Goal: Task Accomplishment & Management: Use online tool/utility

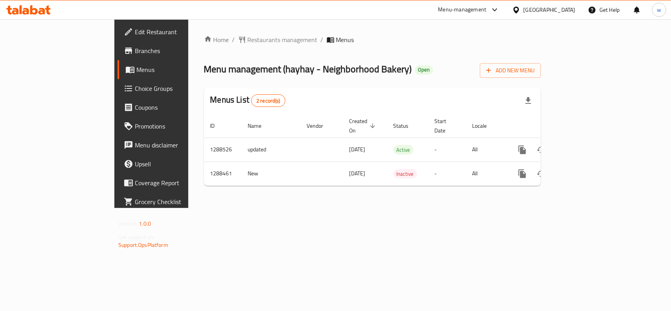
click at [268, 95] on div "Menus List 2 record(s)" at bounding box center [372, 100] width 337 height 27
click at [135, 89] on span "Choice Groups" at bounding box center [177, 88] width 85 height 9
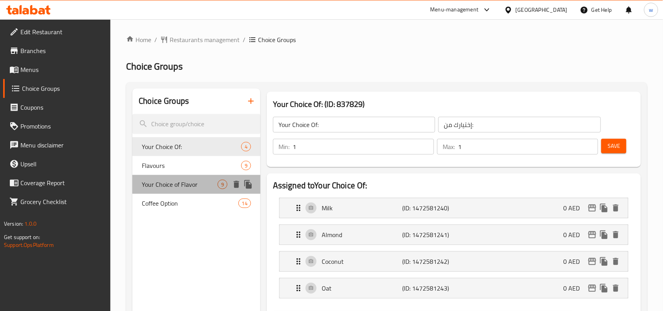
click at [170, 186] on span "Your Choice of Flavor" at bounding box center [180, 184] width 76 height 9
type input "Your Choice of Flavor"
type input "إختيارك من نكهة"
type input "0"
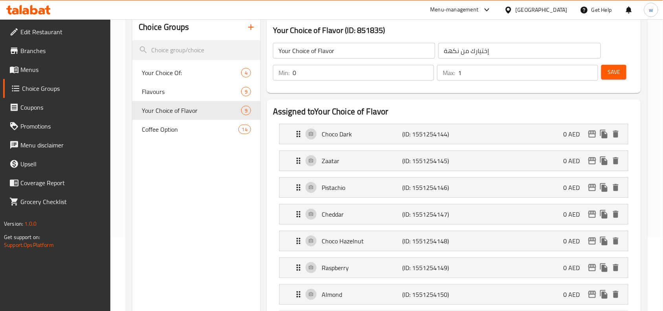
scroll to position [49, 0]
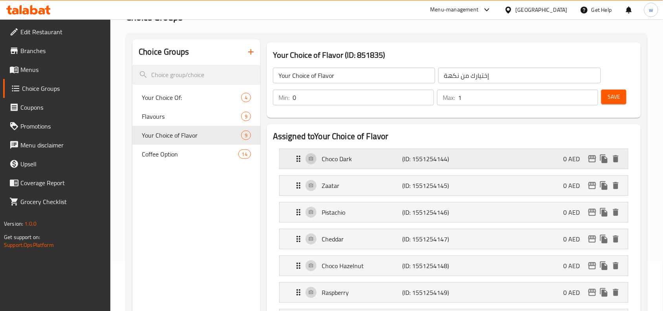
click at [423, 158] on p "(ID: 1551254144)" at bounding box center [430, 158] width 54 height 9
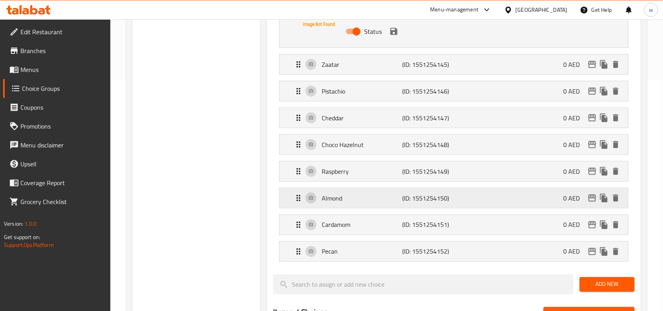
scroll to position [246, 0]
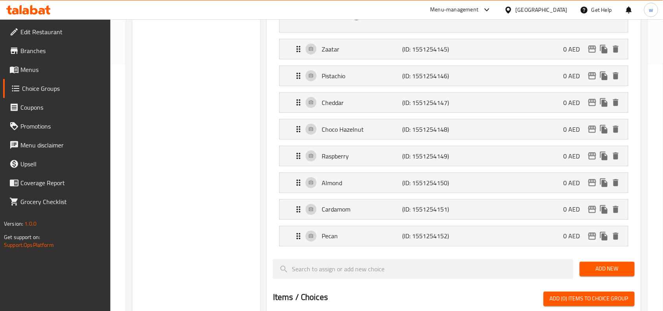
click at [167, 203] on div "Choice Groups Your Choice Of: 4 Flavours 9 Your Choice of Flavor 9 Coffee Optio…" at bounding box center [196, 203] width 128 height 721
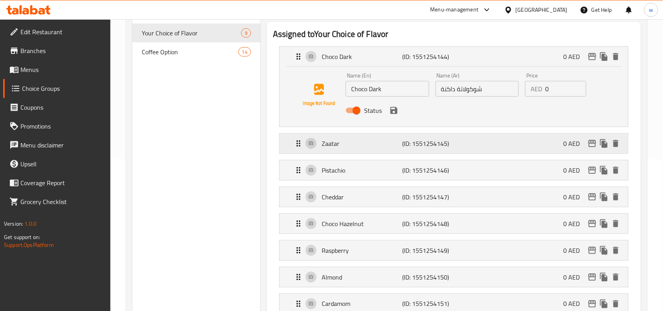
scroll to position [98, 0]
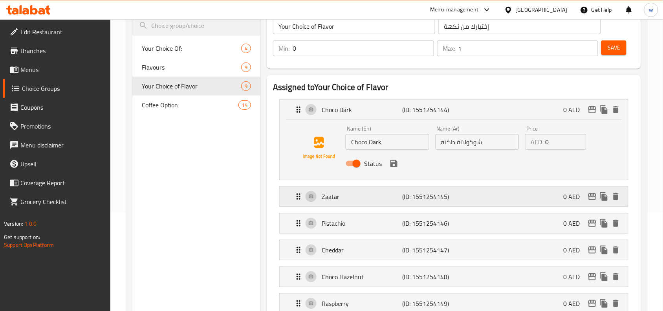
click at [384, 201] on p "Zaatar" at bounding box center [362, 196] width 81 height 9
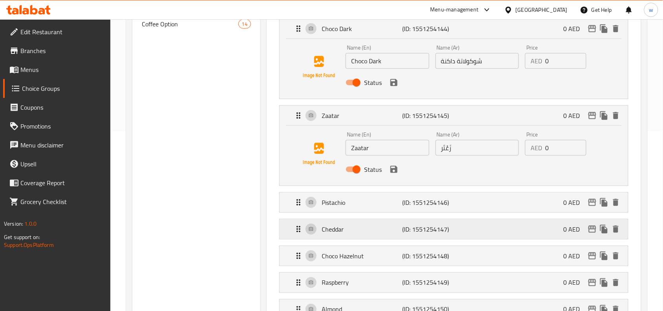
scroll to position [197, 0]
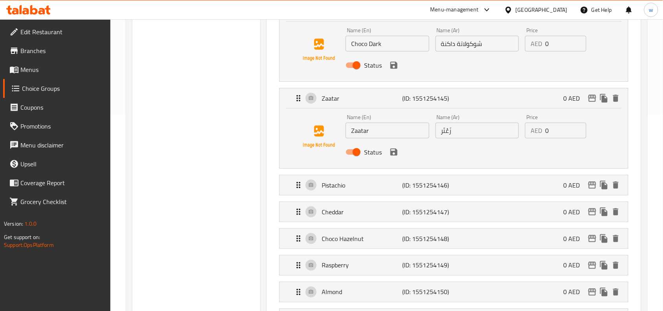
click at [199, 167] on div "Choice Groups Your Choice Of: 4 Flavours 9 Your Choice of Flavor 9 Coffee Optio…" at bounding box center [196, 282] width 128 height 781
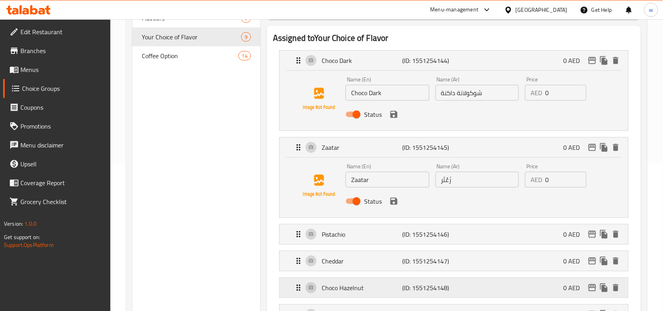
scroll to position [0, 0]
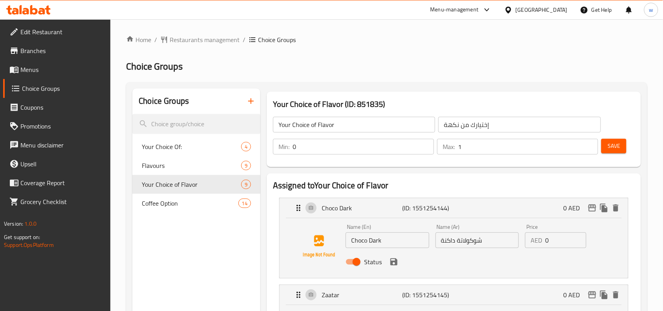
click at [532, 168] on div "Your Choice of Flavor (ID: 851835) Your Choice of Flavor ​ إختيارك من نكهة ​ Mi…" at bounding box center [454, 129] width 381 height 82
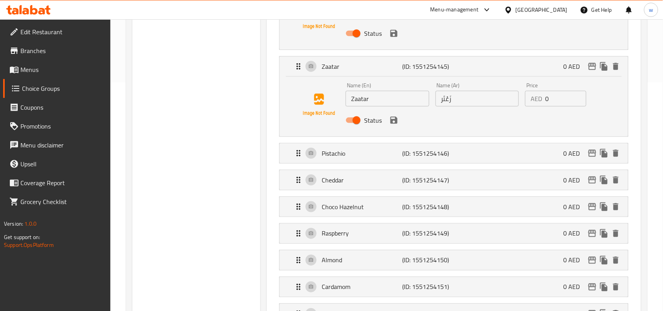
scroll to position [246, 0]
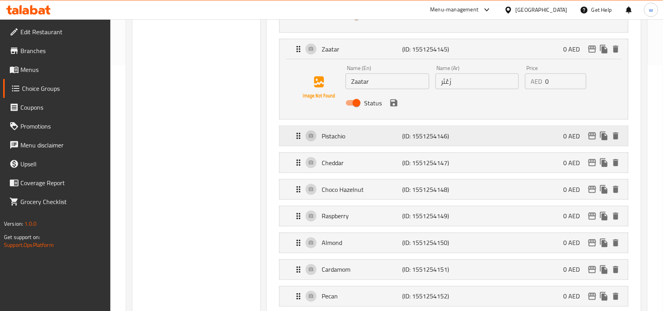
click at [423, 139] on p "(ID: 1551254146)" at bounding box center [430, 135] width 54 height 9
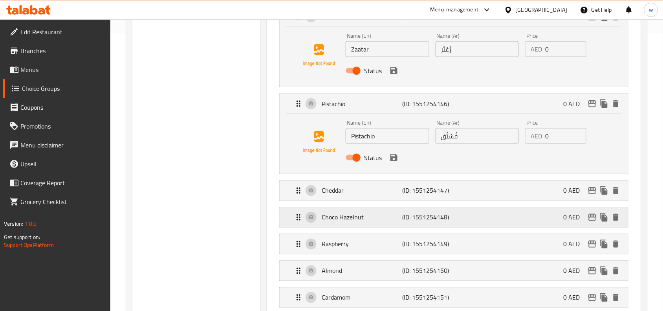
scroll to position [295, 0]
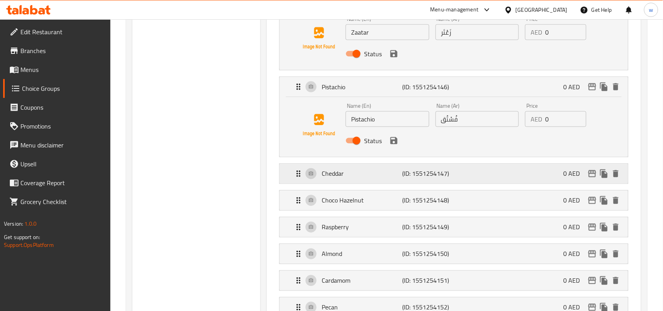
click at [413, 173] on p "(ID: 1551254147)" at bounding box center [430, 173] width 54 height 9
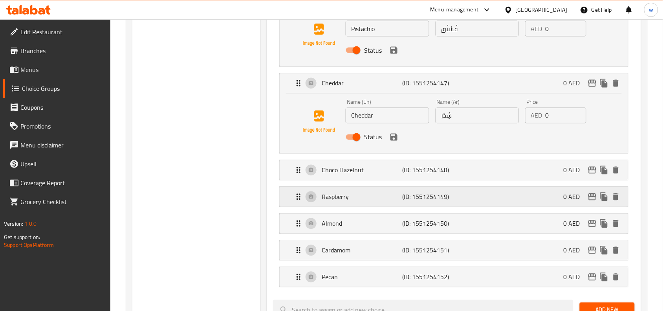
scroll to position [393, 0]
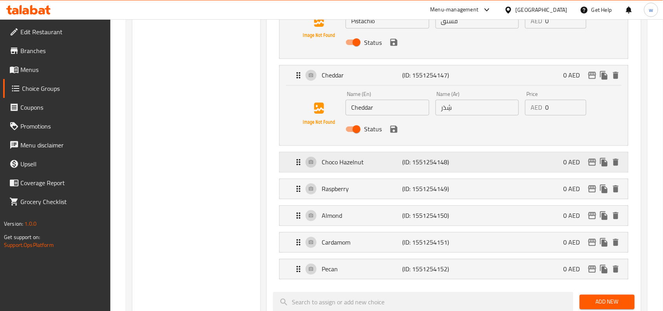
click at [417, 162] on p "(ID: 1551254148)" at bounding box center [430, 162] width 54 height 9
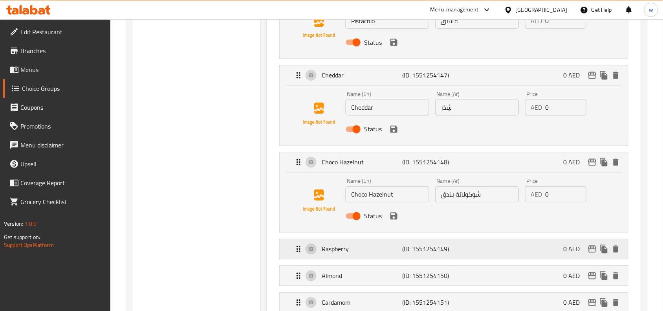
click at [404, 251] on p "(ID: 1551254149)" at bounding box center [430, 248] width 54 height 9
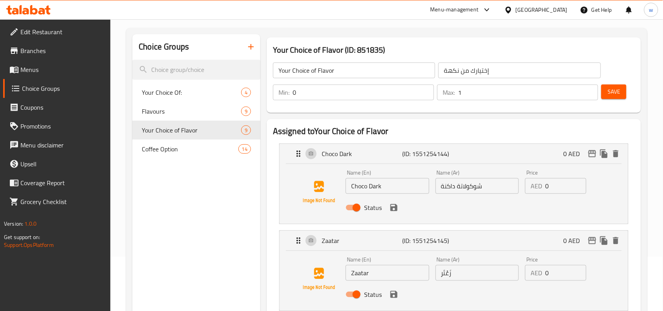
scroll to position [0, 0]
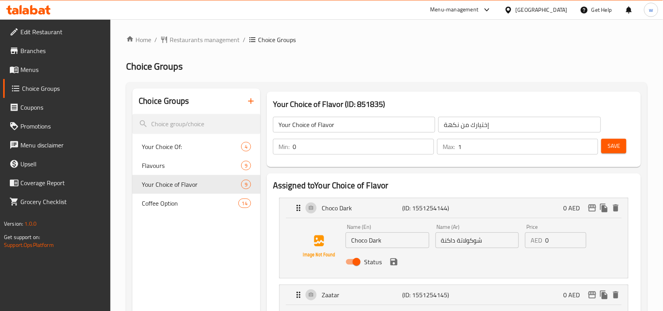
click at [338, 66] on h2 "Choice Groups" at bounding box center [387, 66] width 522 height 13
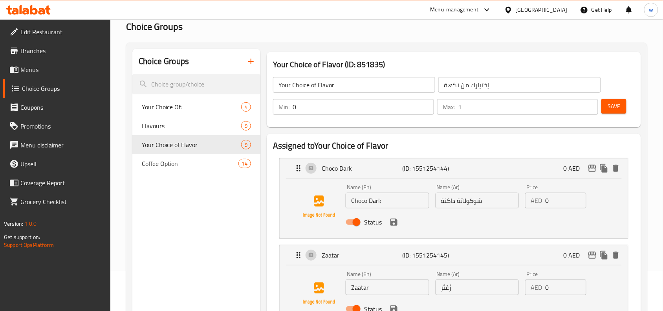
scroll to position [98, 0]
